Goal: Transaction & Acquisition: Purchase product/service

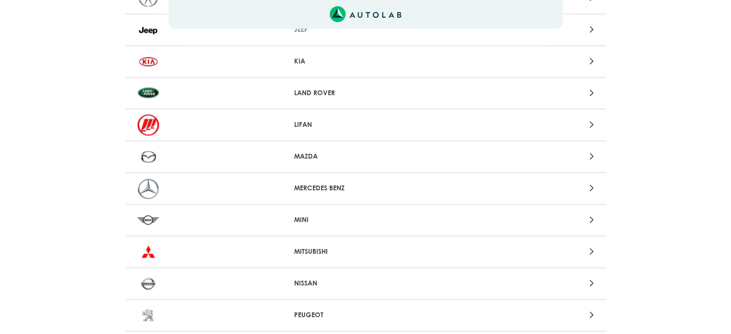
scroll to position [721, 0]
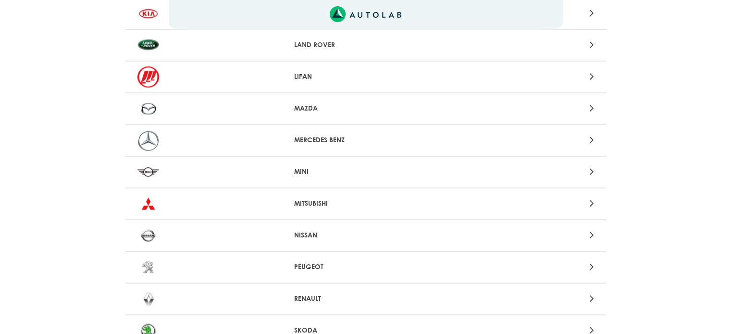
click at [590, 265] on icon at bounding box center [591, 266] width 4 height 12
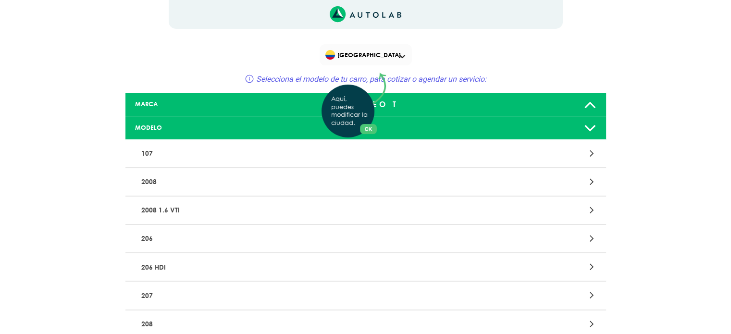
click at [213, 182] on div "Aquí, puedes modificar la ciudad. OK .aex,.bex{fill:none!important;stroke:#50c4…" at bounding box center [365, 167] width 731 height 334
click at [590, 185] on icon at bounding box center [591, 181] width 4 height 12
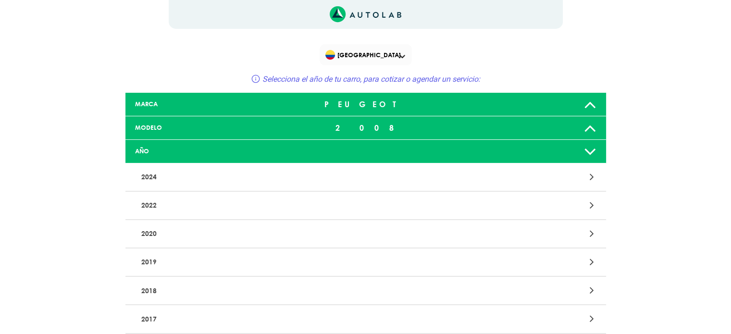
click at [592, 236] on icon at bounding box center [591, 233] width 4 height 12
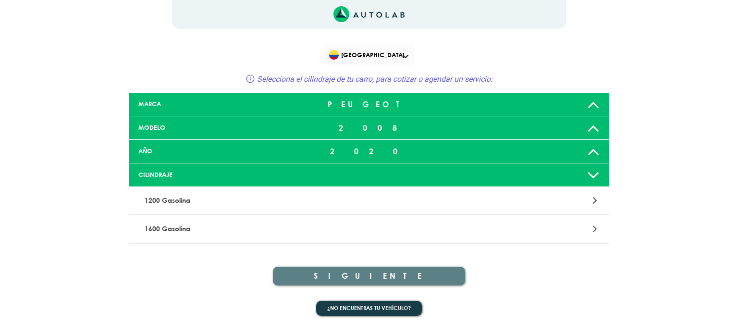
click at [595, 202] on icon at bounding box center [595, 200] width 4 height 12
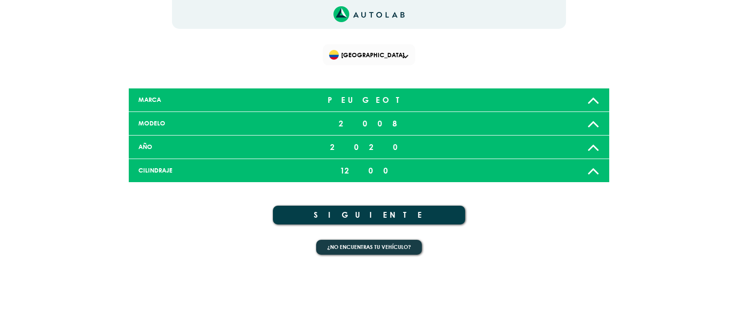
click at [374, 215] on button "SIGUIENTE" at bounding box center [369, 215] width 192 height 19
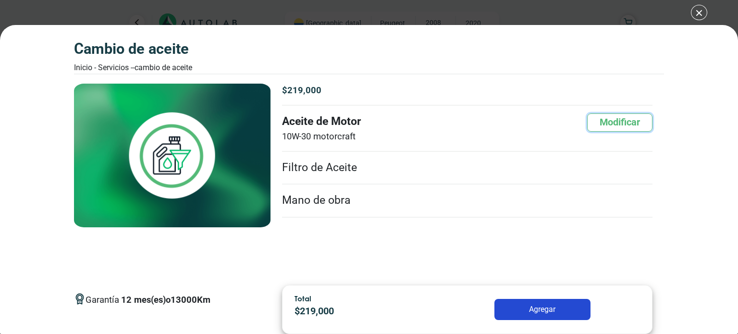
click at [617, 120] on button "Modificar" at bounding box center [619, 122] width 65 height 18
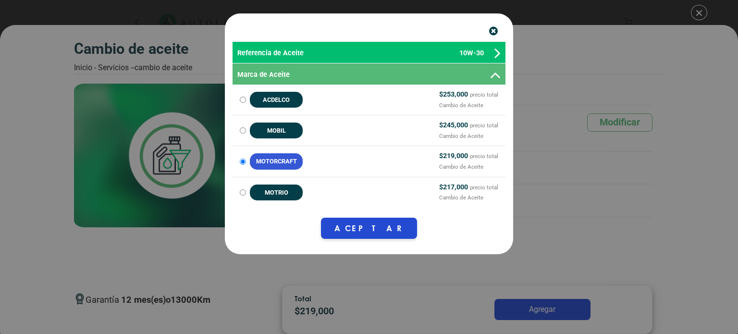
click at [497, 53] on icon at bounding box center [498, 53] width 6 height 17
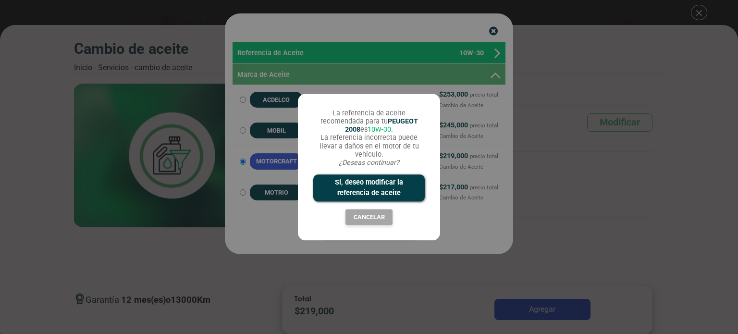
click at [383, 183] on button "Sí, deseo modificar la referencia de aceite" at bounding box center [369, 188] width 112 height 26
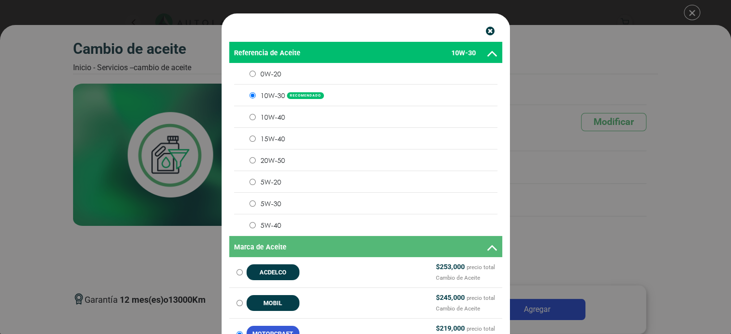
click at [267, 74] on span "0W-20" at bounding box center [270, 73] width 21 height 9
click at [256, 74] on input "0W-20" at bounding box center [252, 74] width 6 height 6
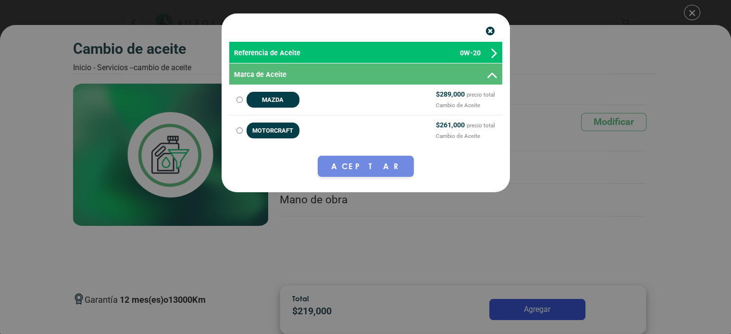
click at [490, 34] on icon "button" at bounding box center [490, 31] width 9 height 10
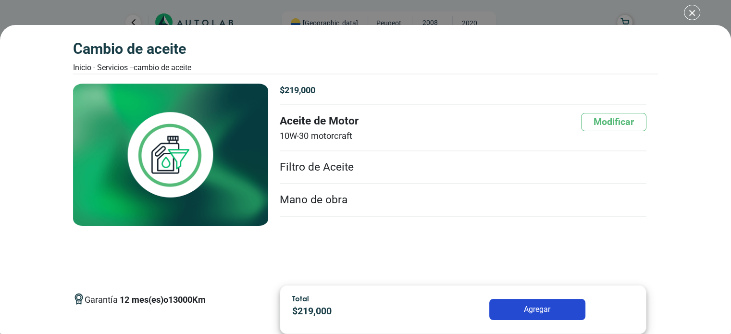
click at [692, 15] on div "CAMBIO DE ACEITE Inicio - Servicios - - CAMBIO DE ACEITE CAMBIO DE ACEITE 12 13…" at bounding box center [365, 167] width 731 height 334
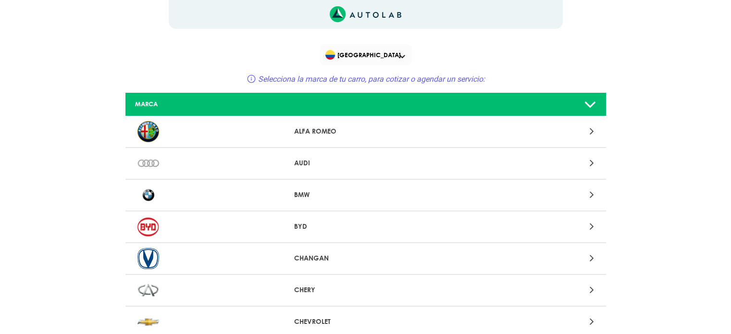
scroll to position [980, 0]
